Goal: Task Accomplishment & Management: Use online tool/utility

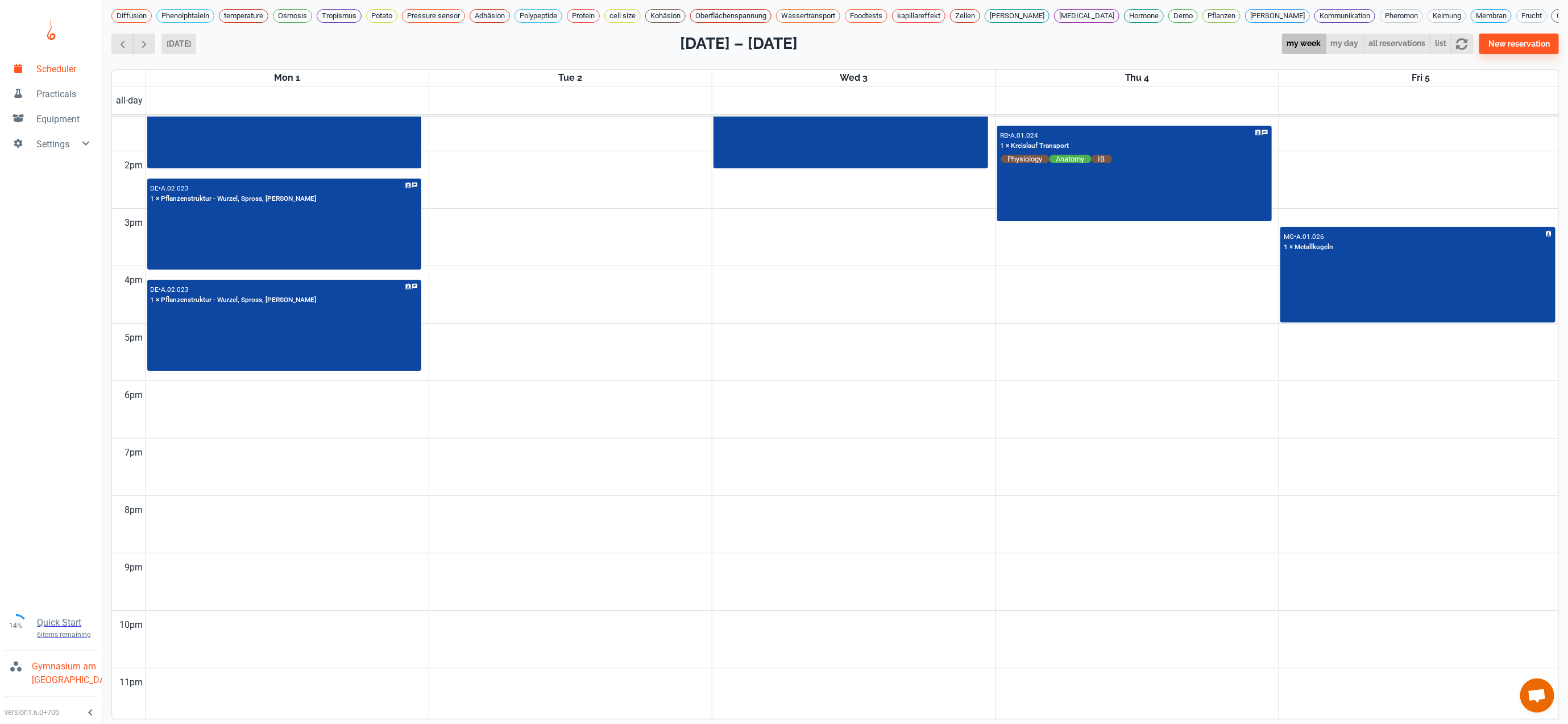
scroll to position [770, 0]
click at [147, 50] on span "button" at bounding box center [144, 44] width 12 height 12
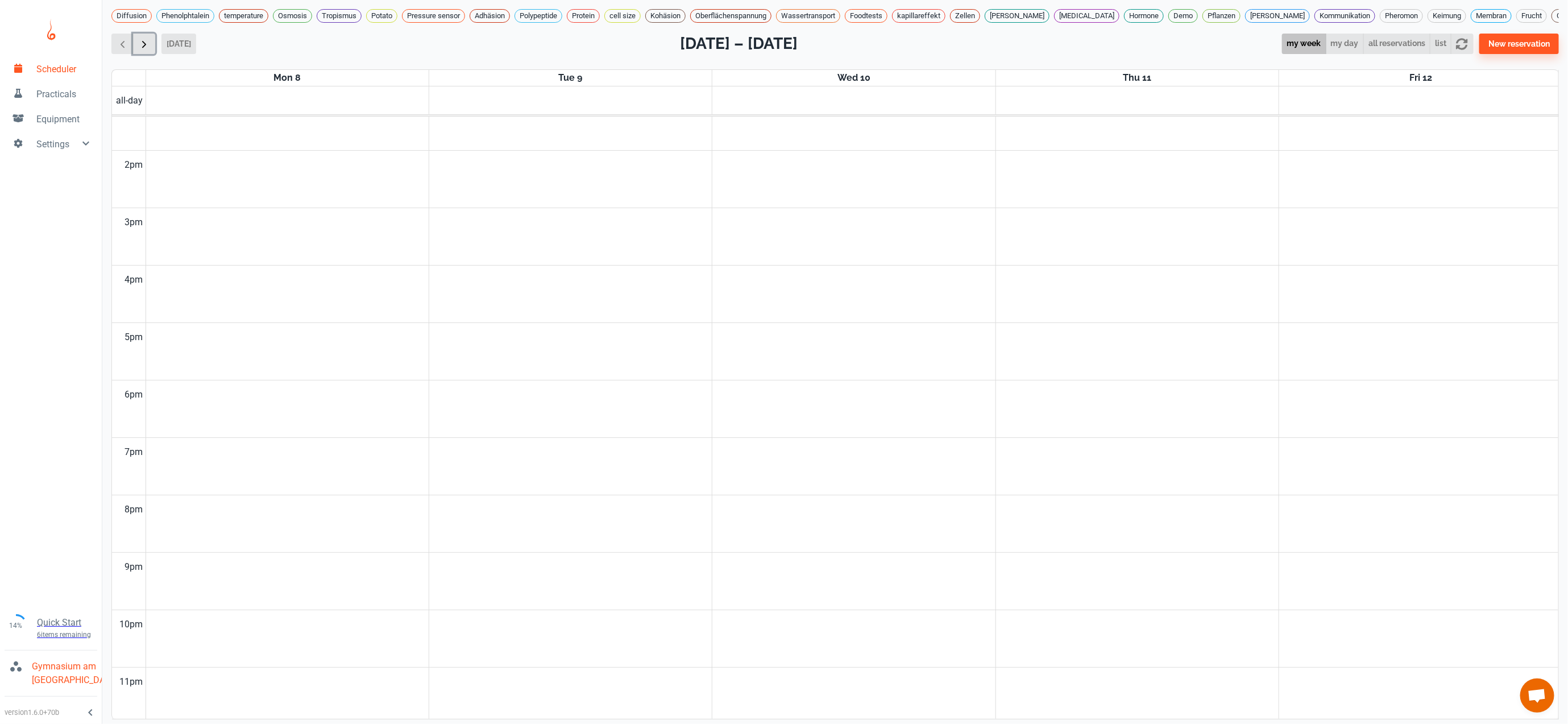
click at [147, 50] on span "button" at bounding box center [144, 44] width 12 height 12
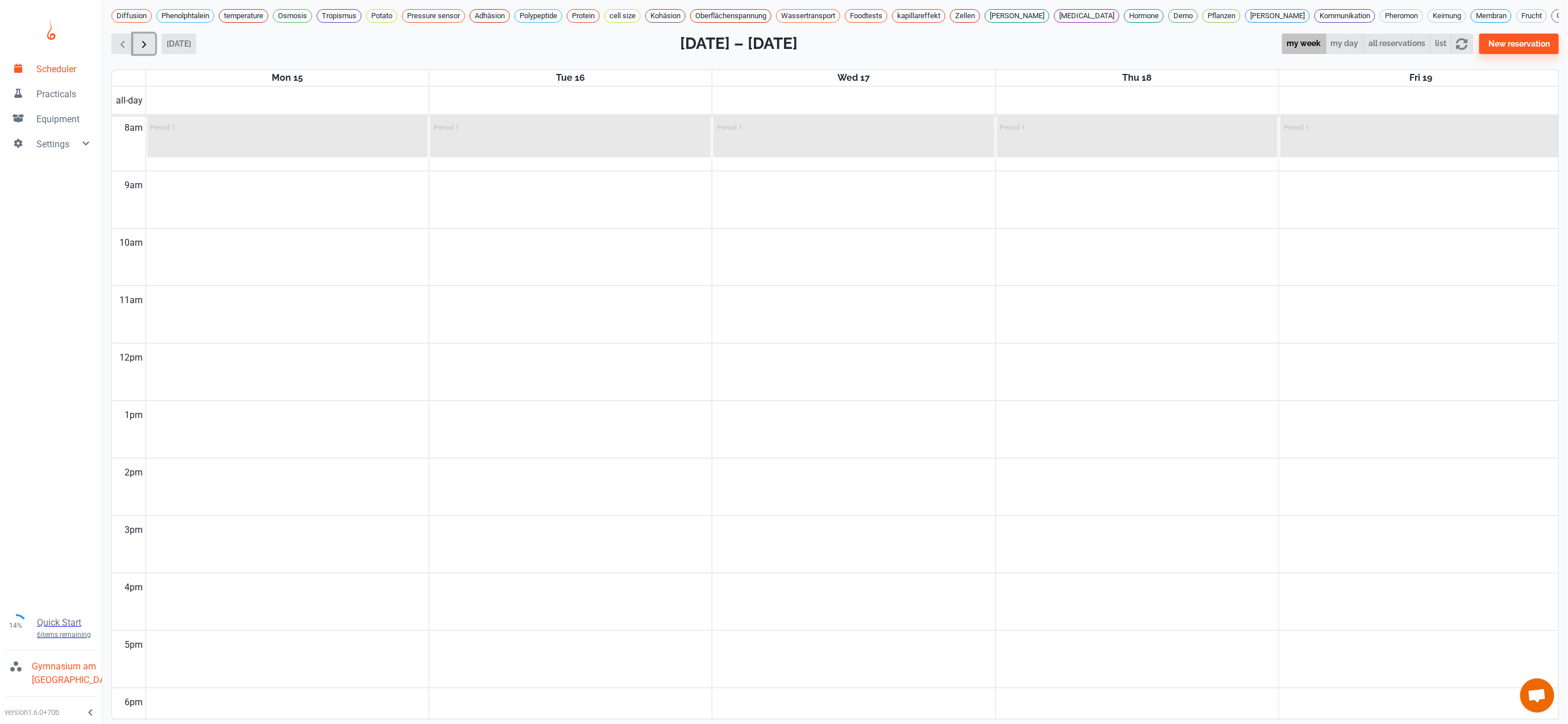
click at [147, 50] on span "button" at bounding box center [144, 44] width 12 height 12
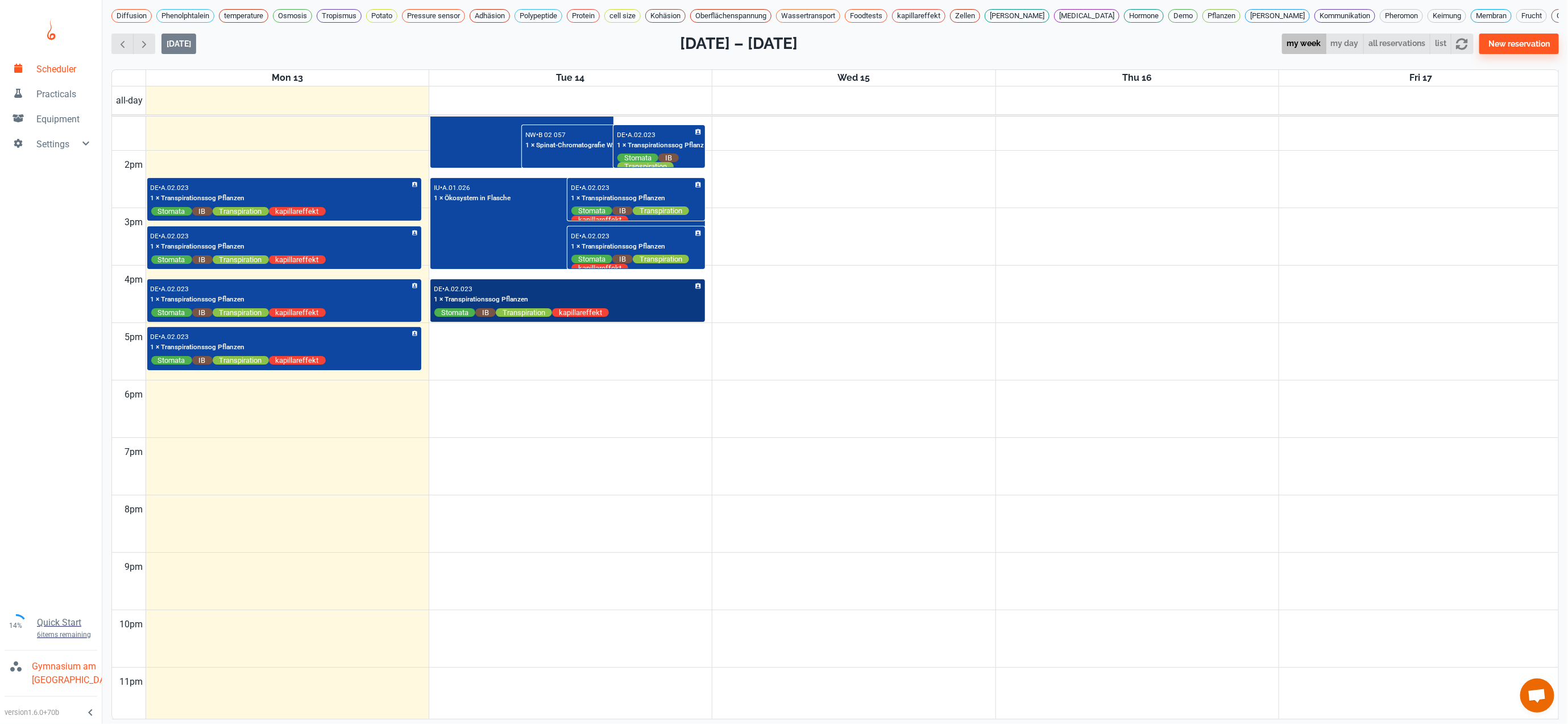
click at [641, 317] on div "DE • A.02.023 1 × Transpirationssog Pflanzen Stomata IB Transpiration kapillare…" at bounding box center [568, 300] width 268 height 36
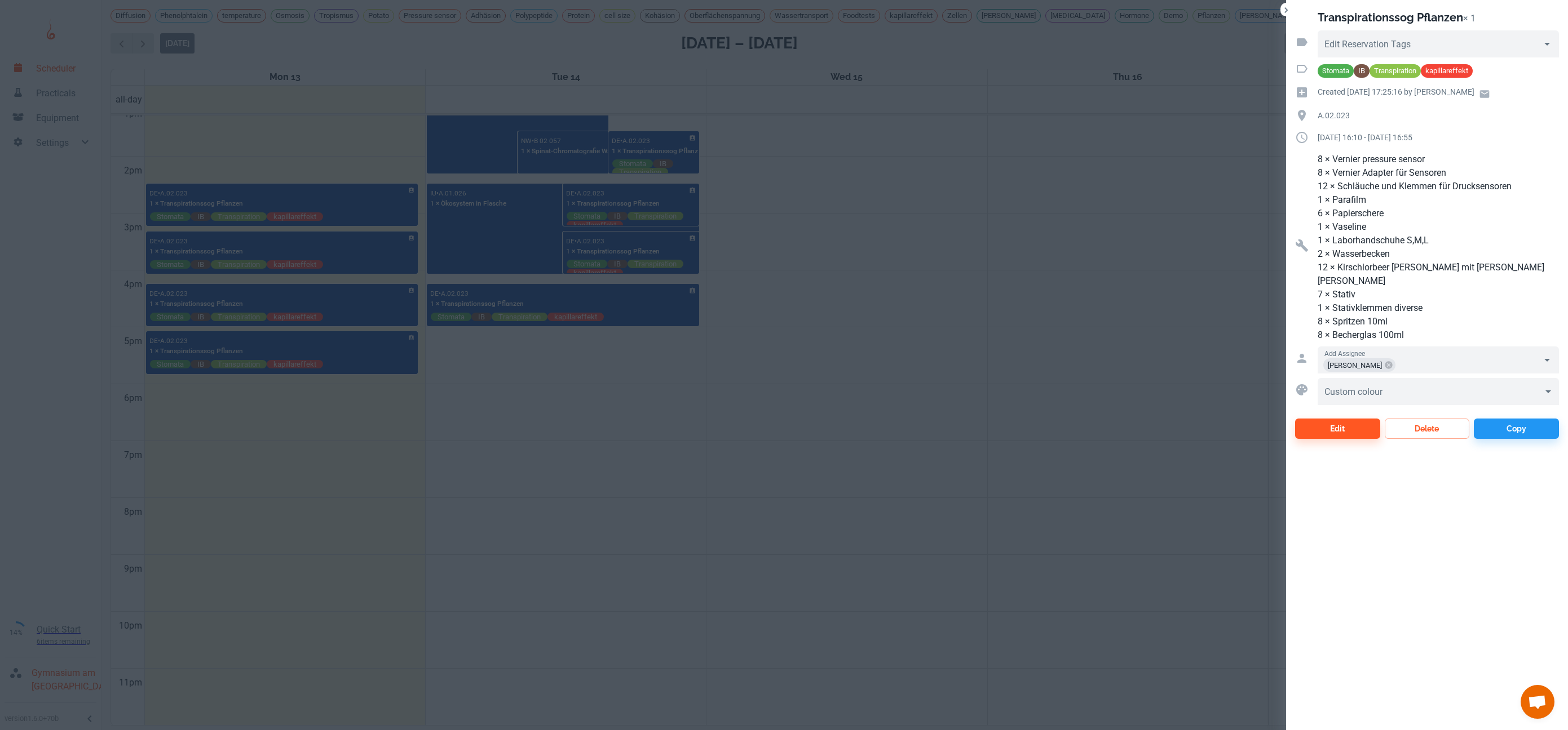
click at [683, 412] on div at bounding box center [784, 365] width 1568 height 730
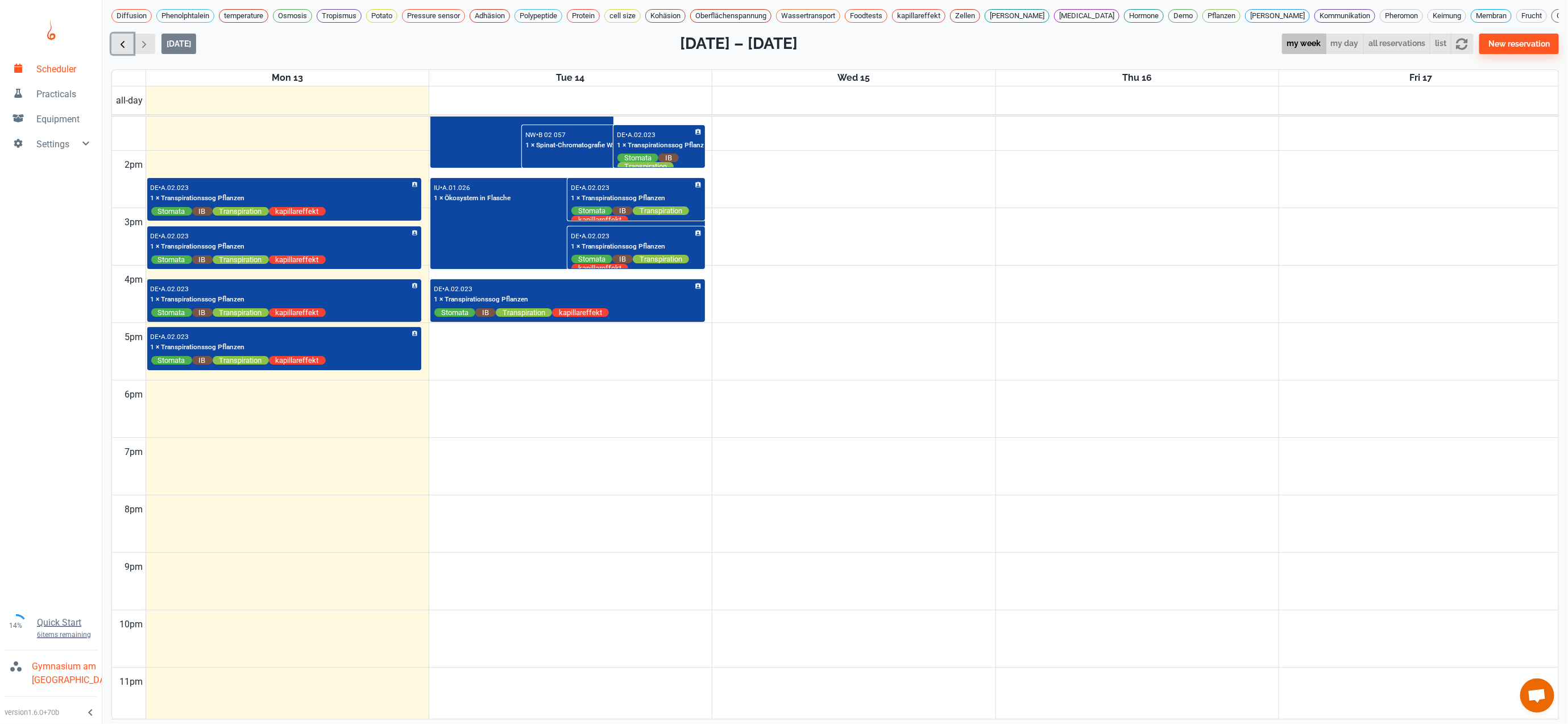
click at [123, 50] on span "button" at bounding box center [122, 44] width 12 height 12
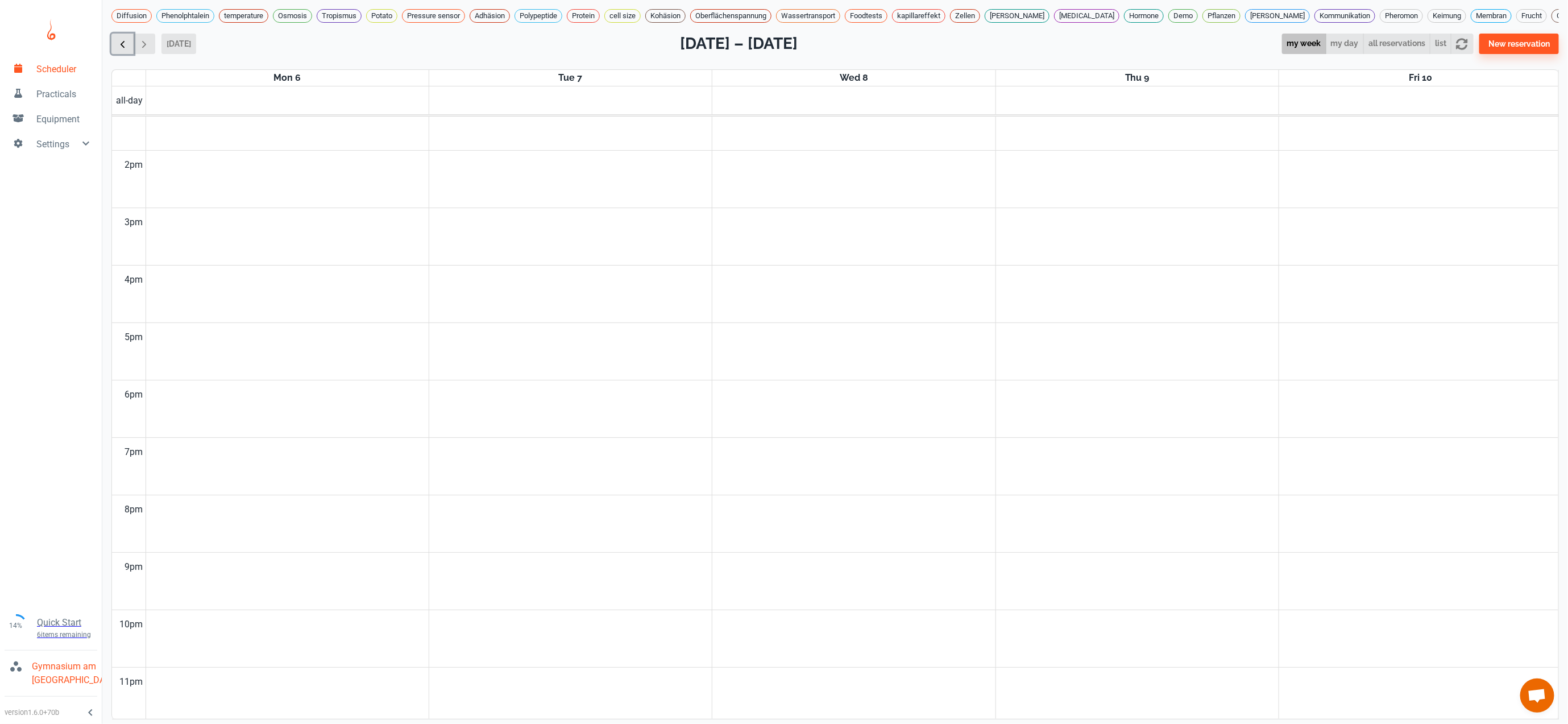
scroll to position [462, 0]
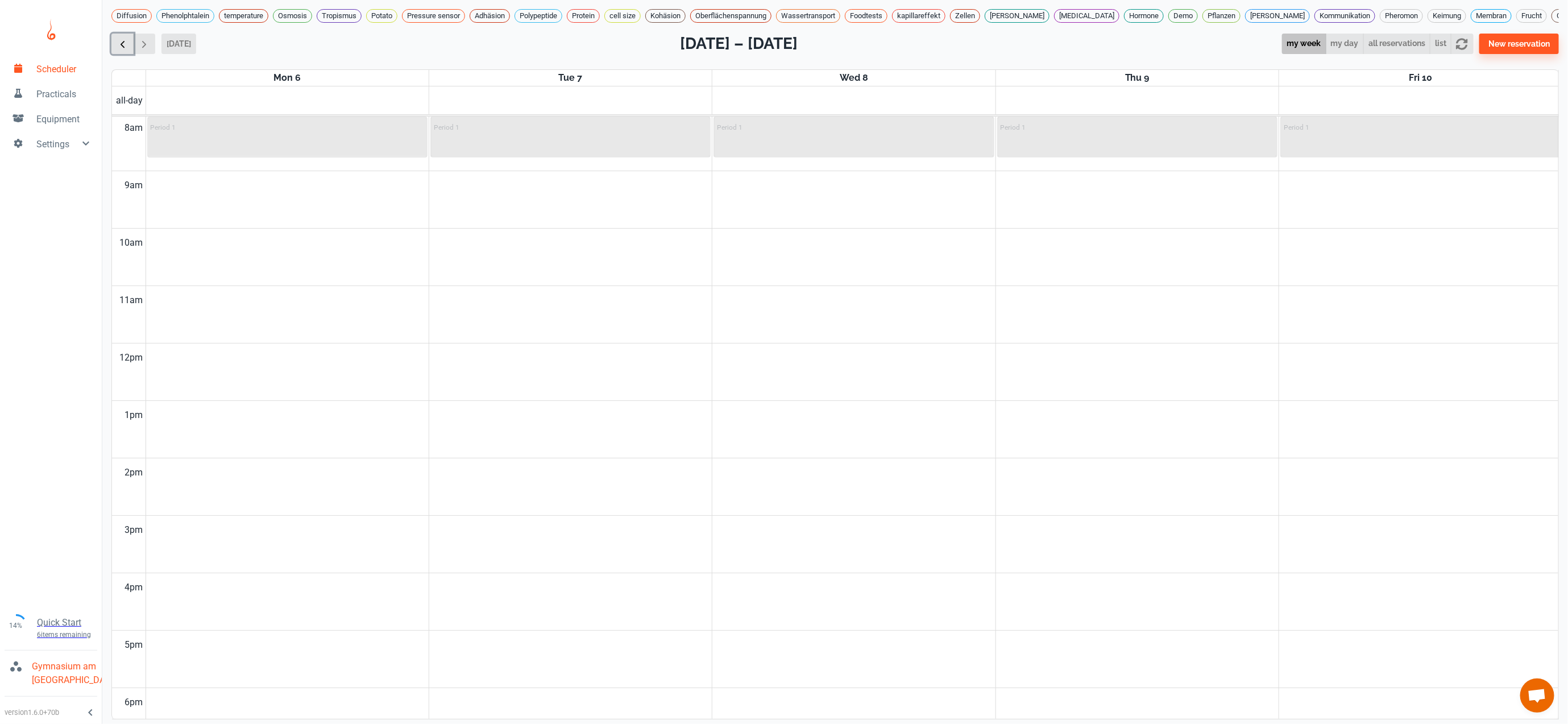
click at [123, 50] on span "button" at bounding box center [122, 44] width 12 height 12
click at [140, 50] on span "button" at bounding box center [144, 44] width 12 height 12
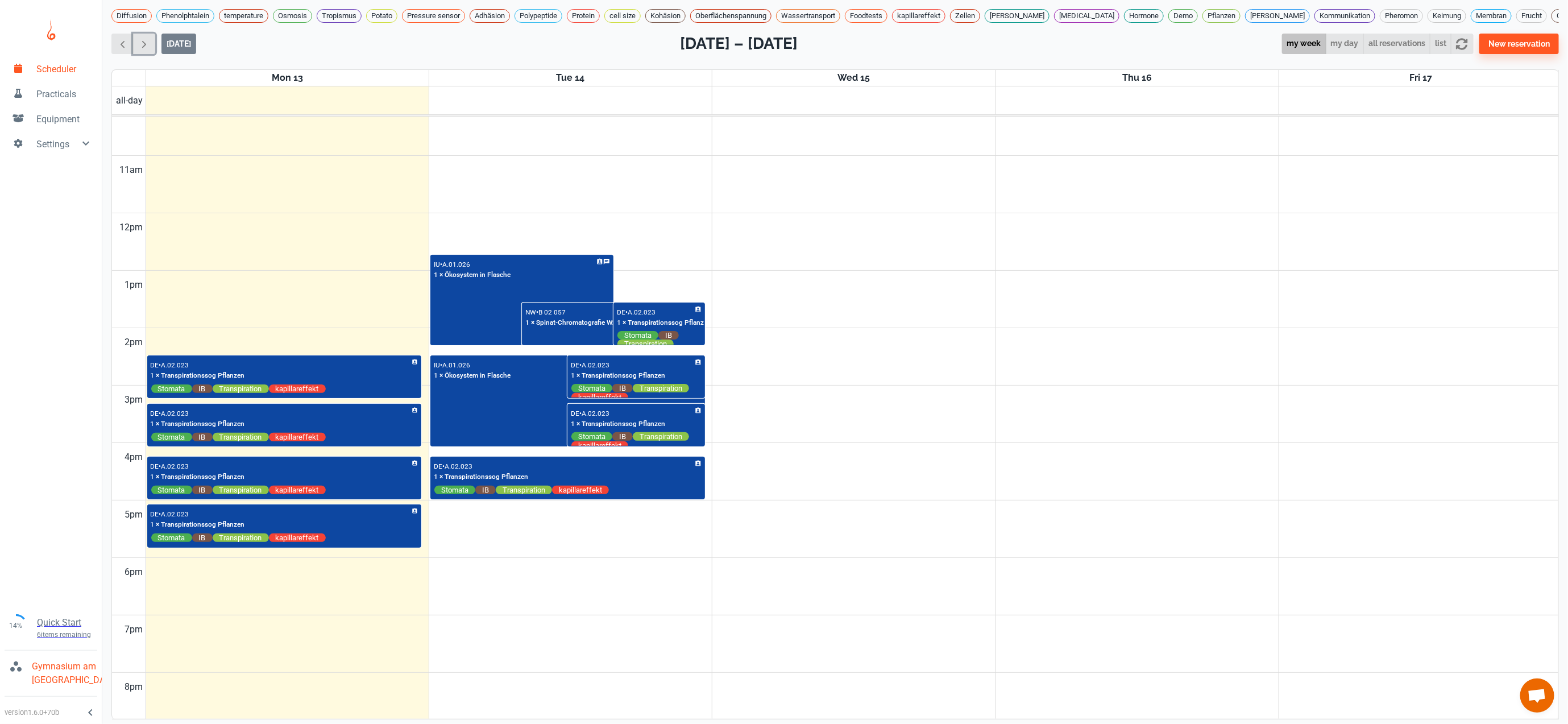
scroll to position [603, 0]
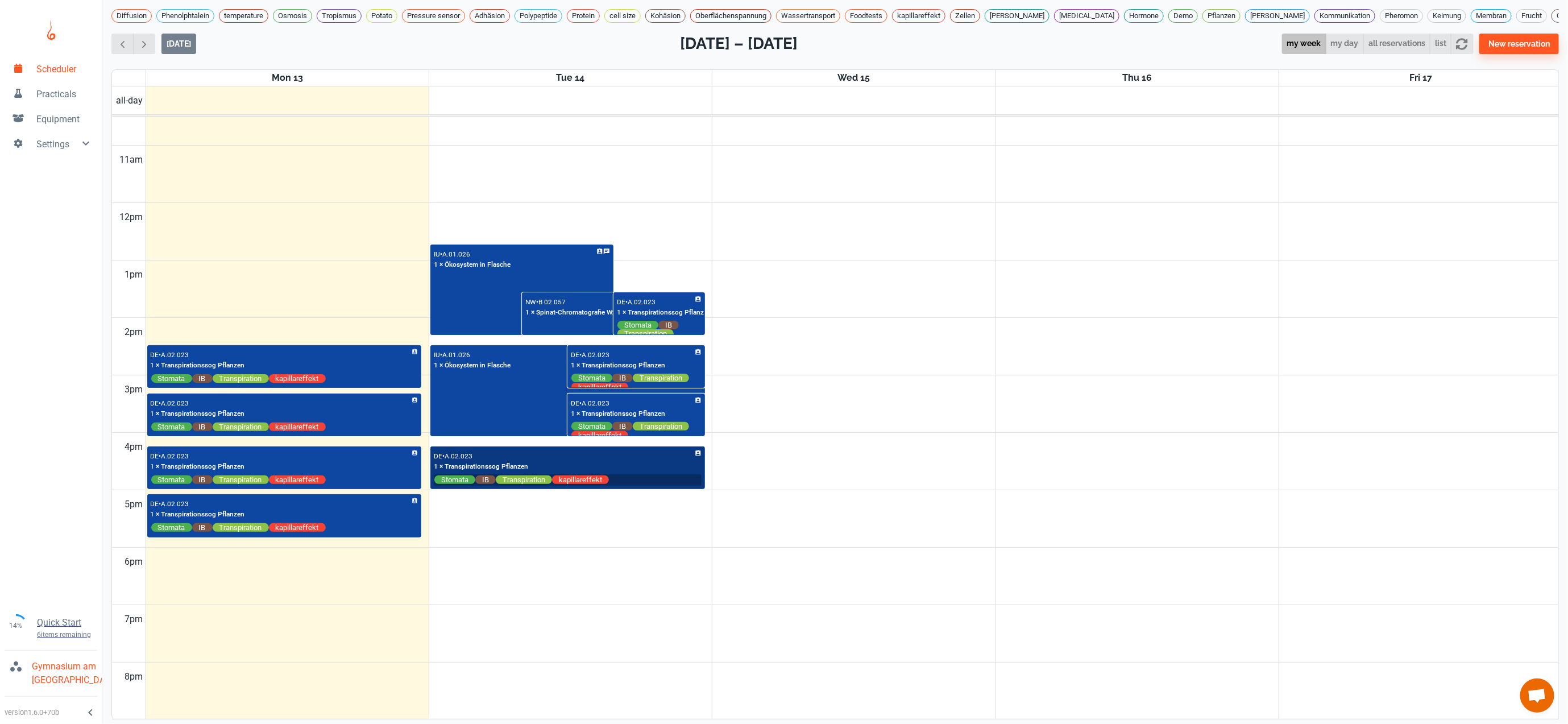
click at [624, 485] on input "text" at bounding box center [655, 480] width 92 height 10
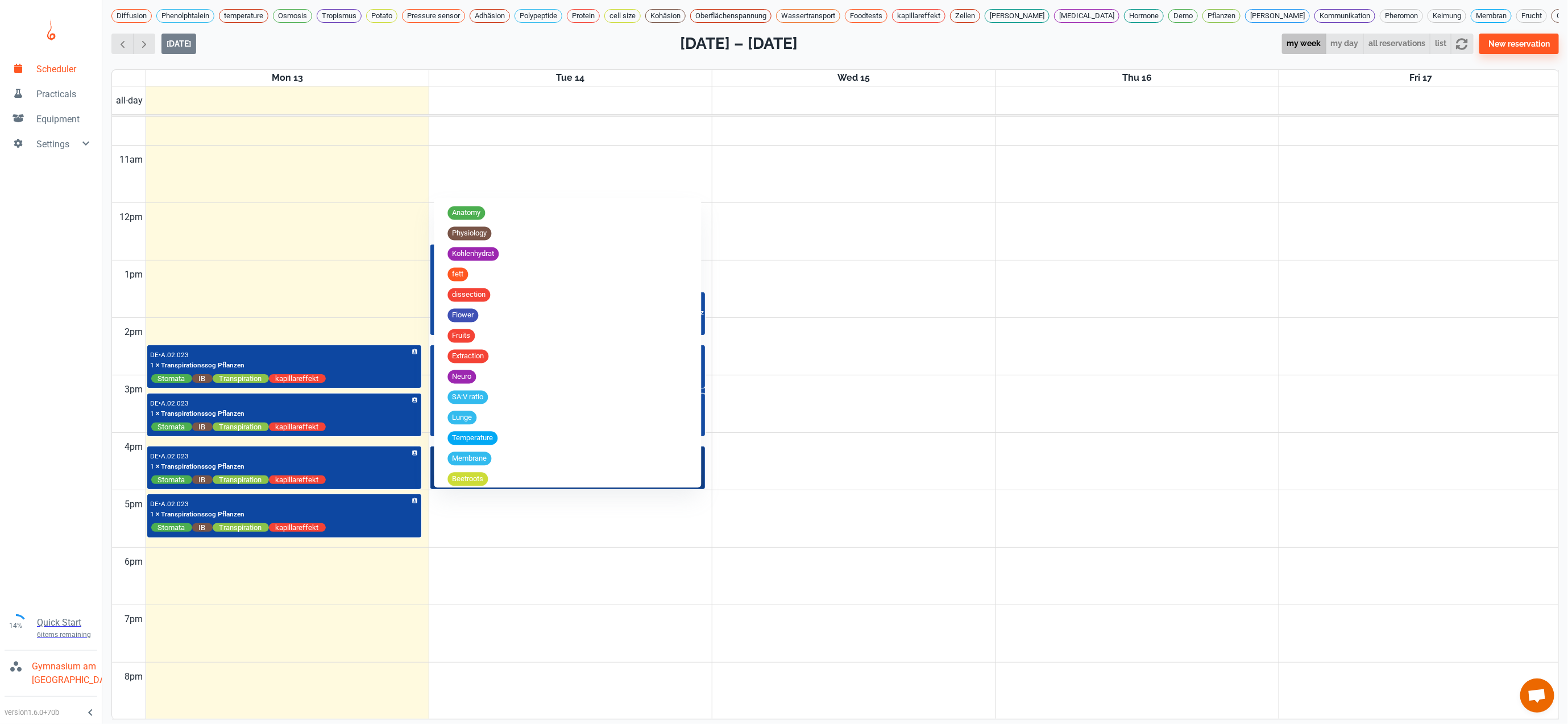
scroll to position [2911, 0]
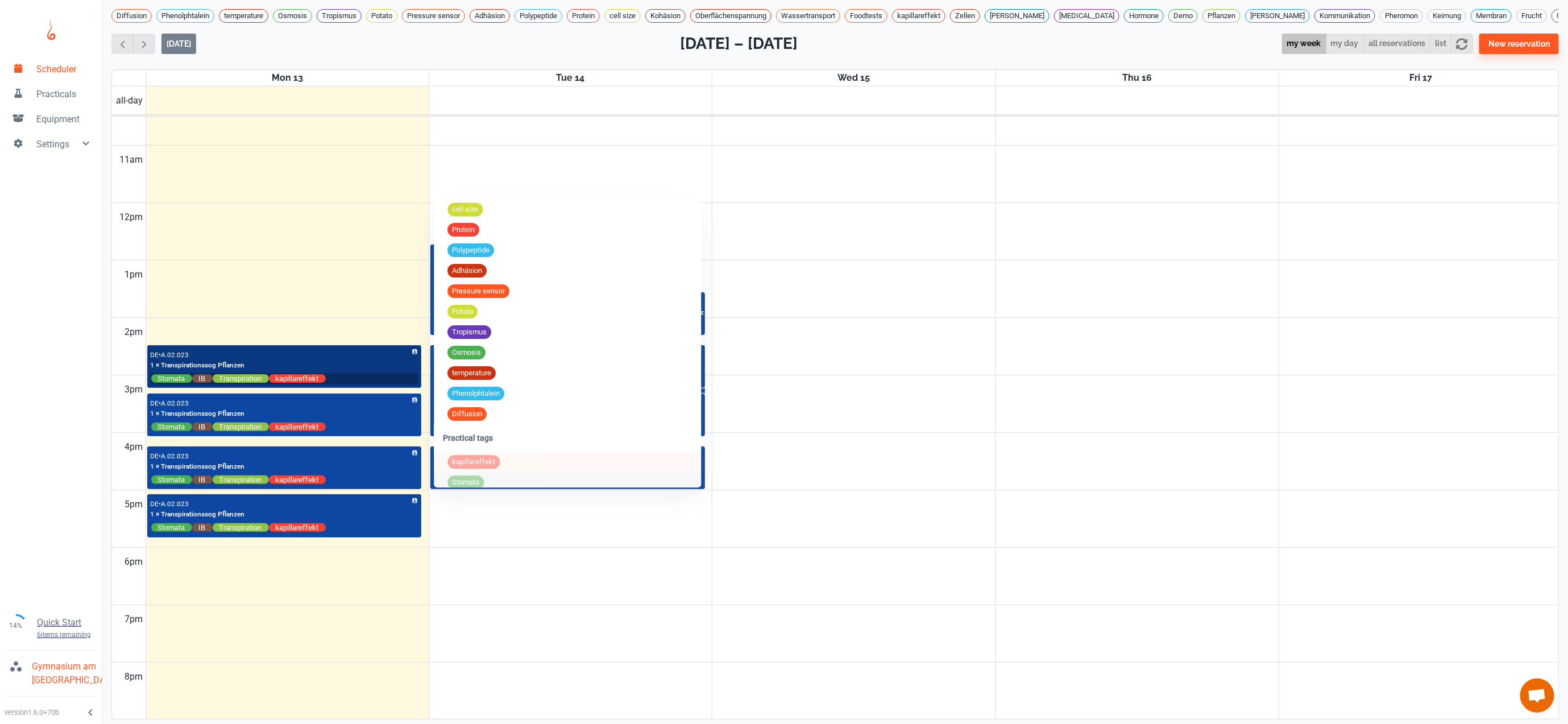
click at [384, 383] on input "text" at bounding box center [372, 379] width 92 height 10
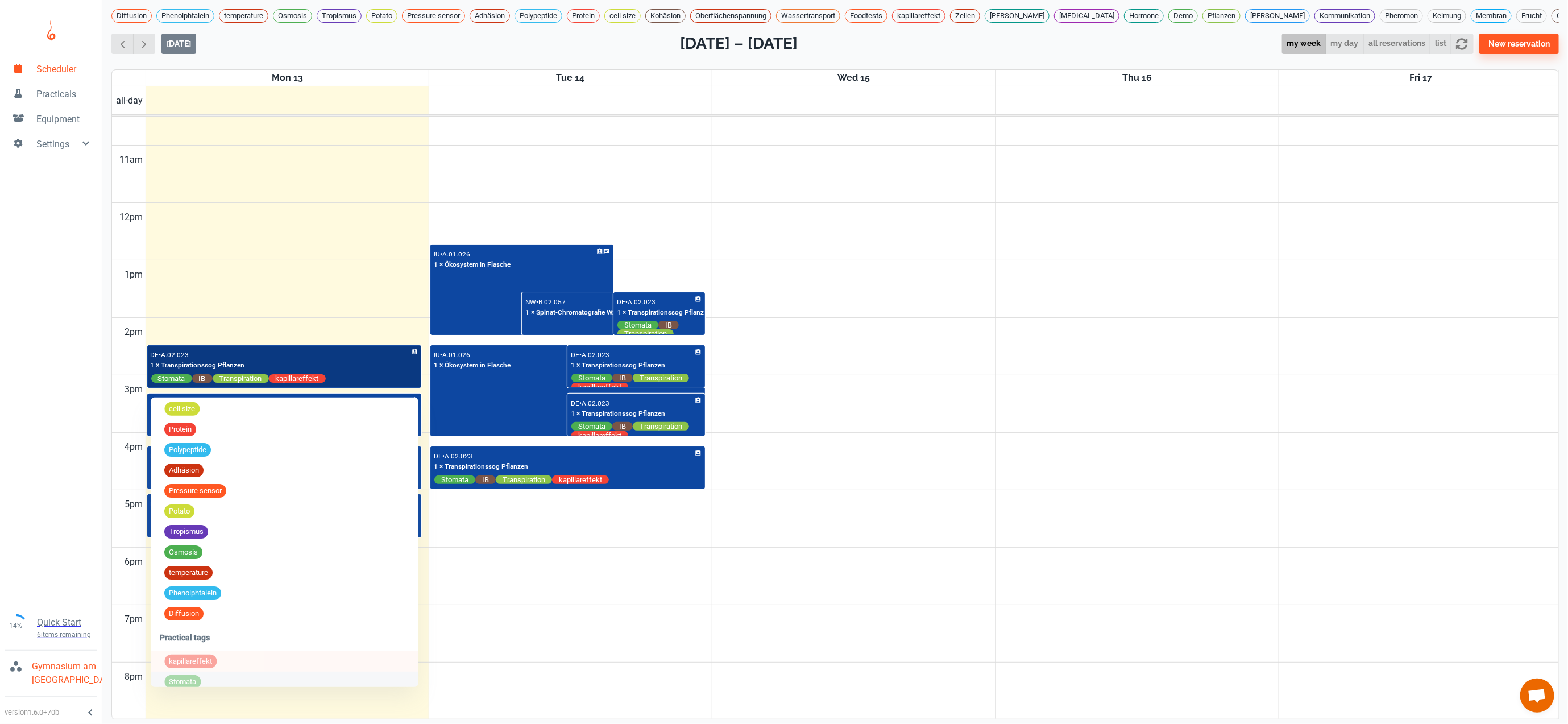
click at [374, 368] on div "DE • A.02.023 1 × Transpirationssog Pflanzen Stomata IB Transpiration kapillare…" at bounding box center [284, 367] width 268 height 36
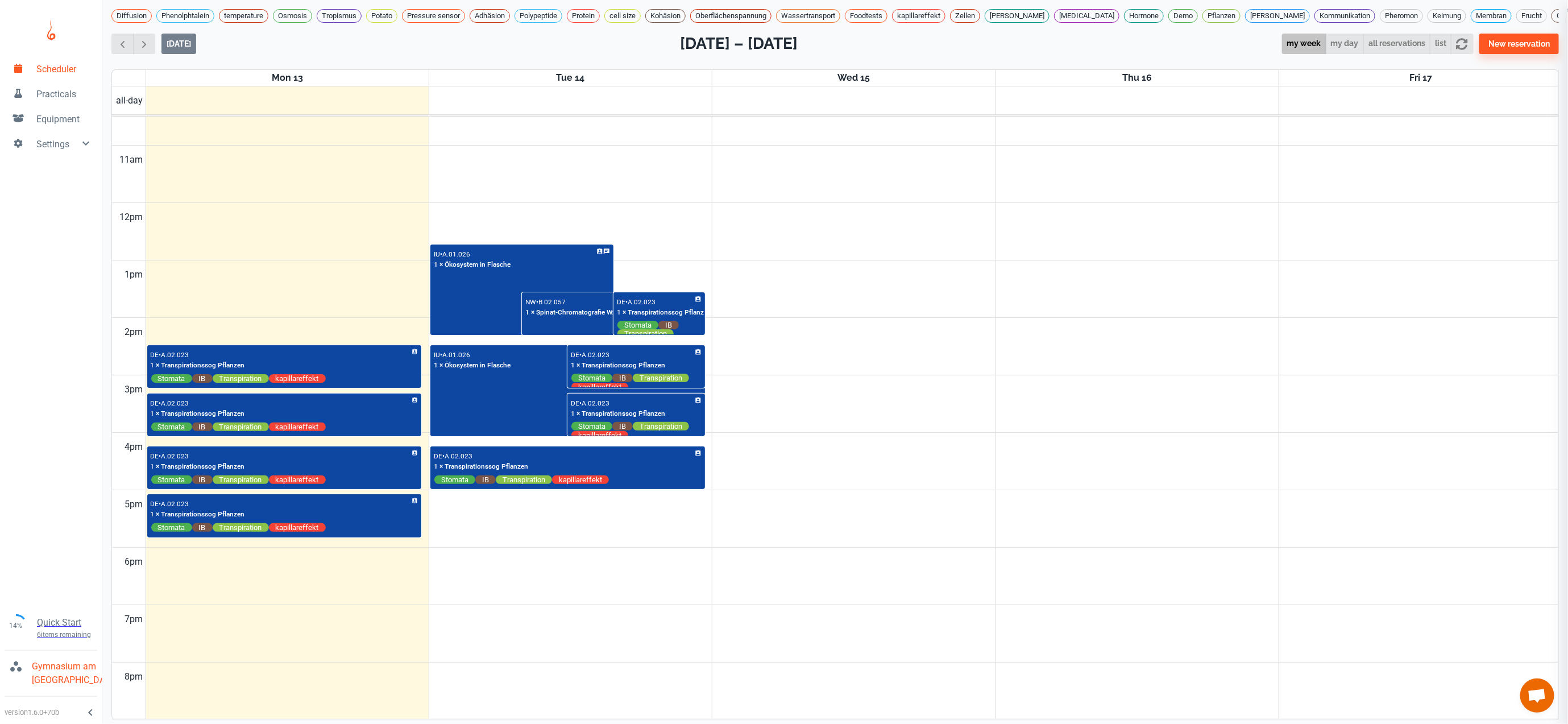
scroll to position [770, 0]
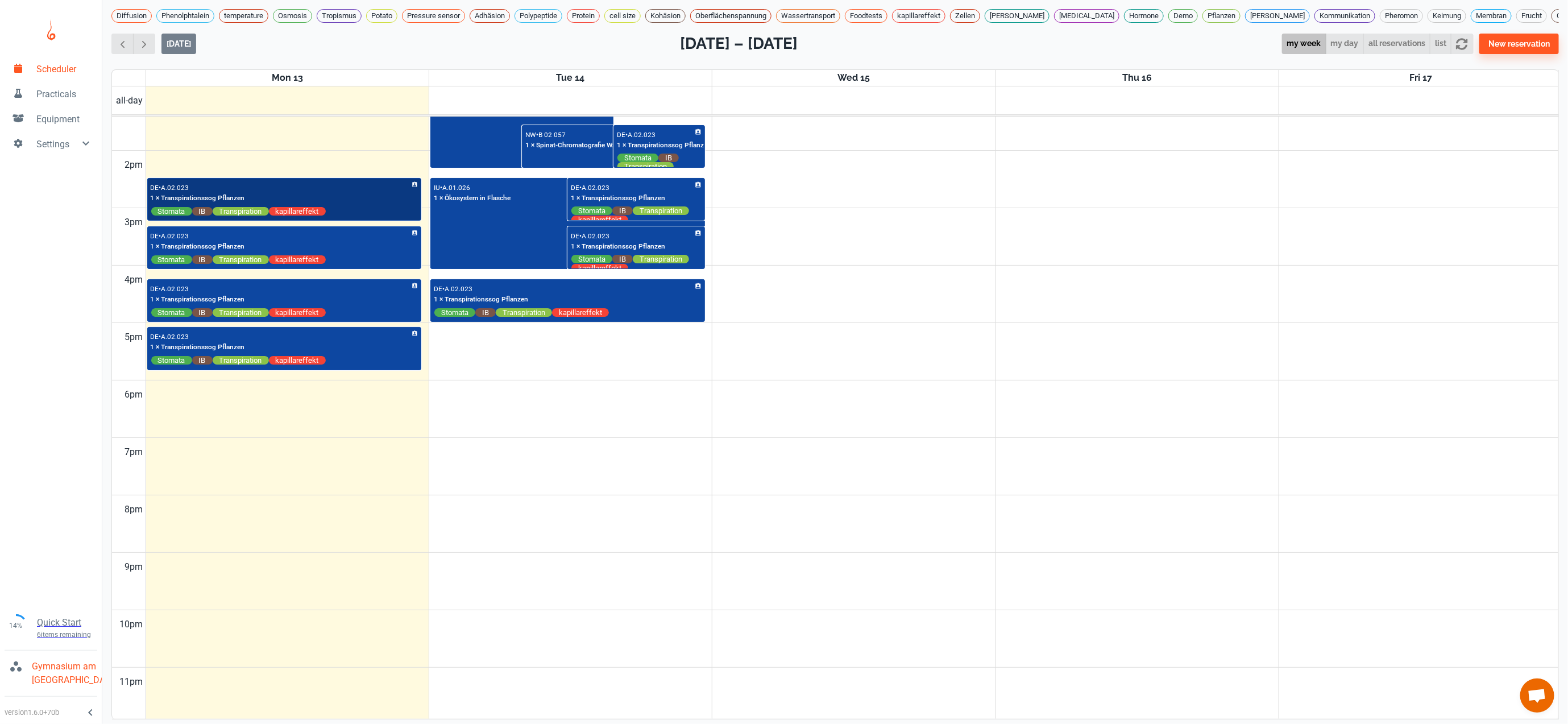
click at [352, 211] on div "DE • A.02.023 1 × Transpirationssog Pflanzen Stomata IB Transpiration kapillare…" at bounding box center [284, 199] width 268 height 36
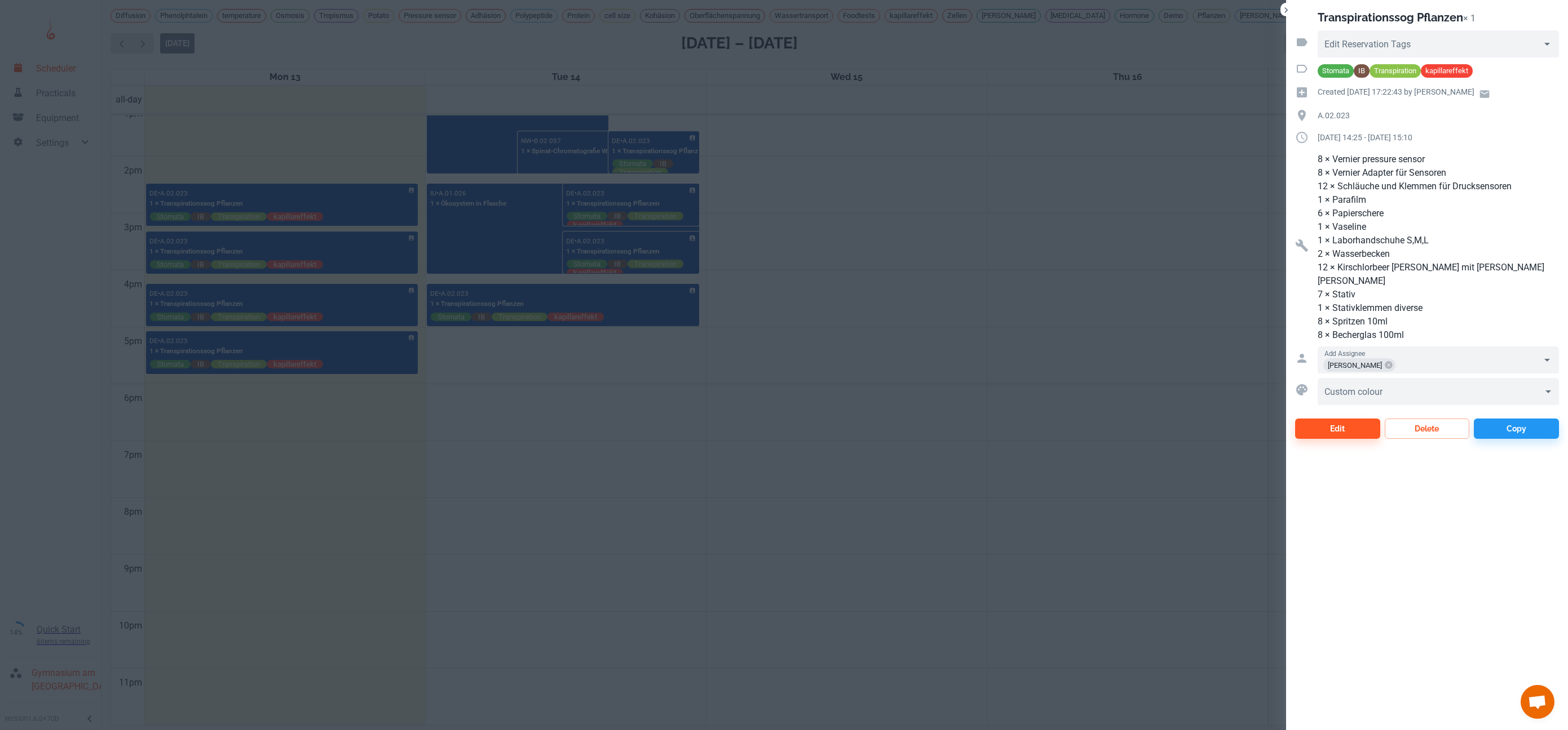
click at [1045, 105] on div at bounding box center [784, 365] width 1568 height 730
